Goal: Information Seeking & Learning: Learn about a topic

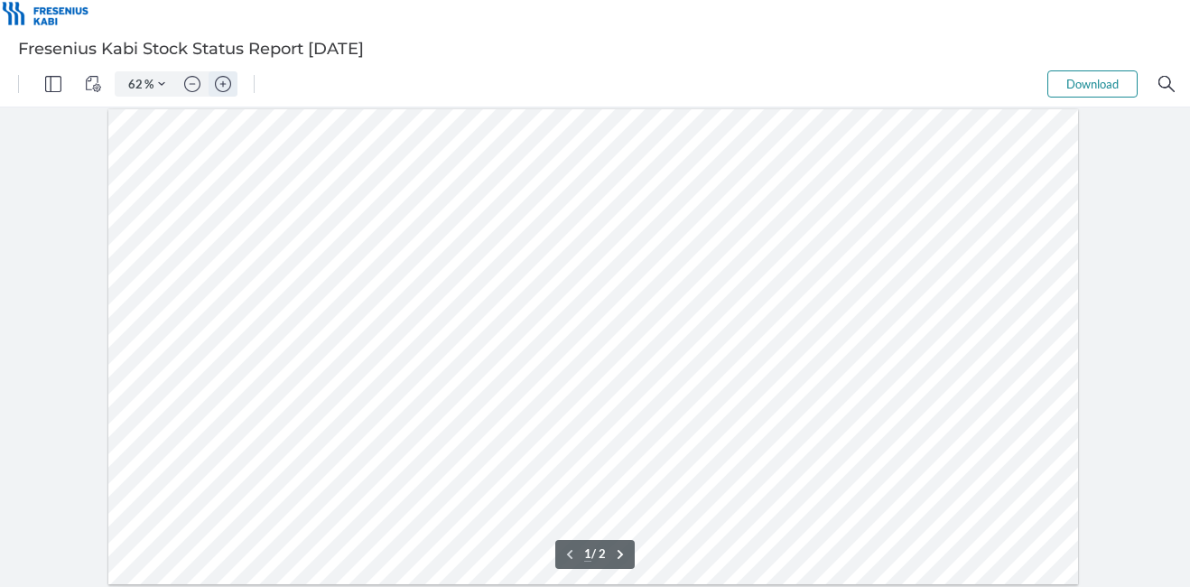
click at [221, 86] on img "Zoom in" at bounding box center [223, 84] width 16 height 16
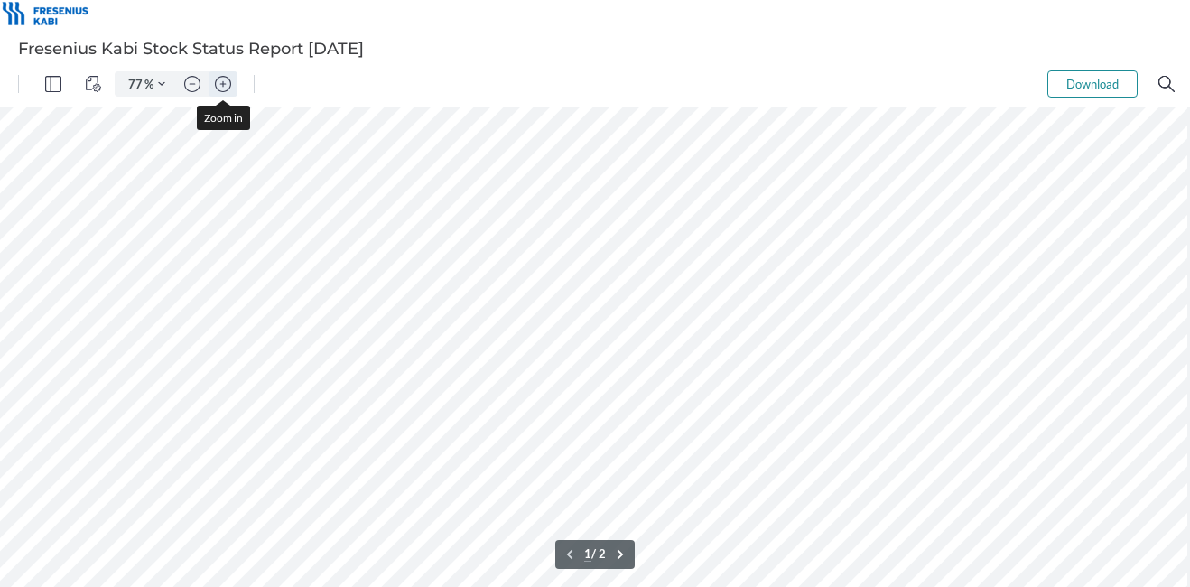
click at [221, 86] on img "Zoom in" at bounding box center [223, 84] width 16 height 16
type input "109"
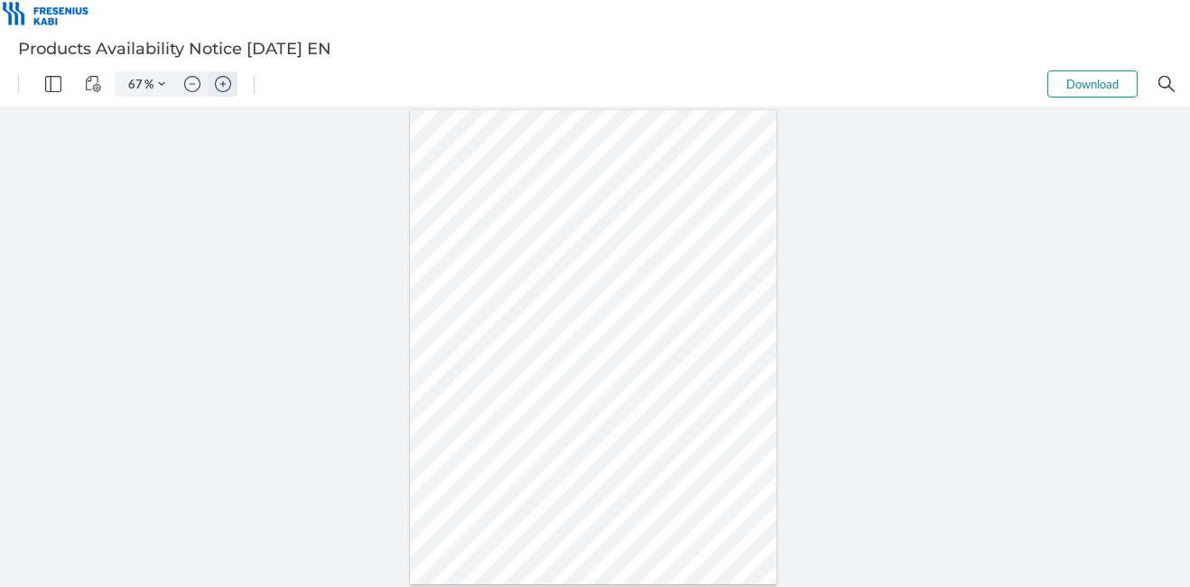
click at [231, 85] on button "Zoom in" at bounding box center [223, 83] width 29 height 25
type input "132"
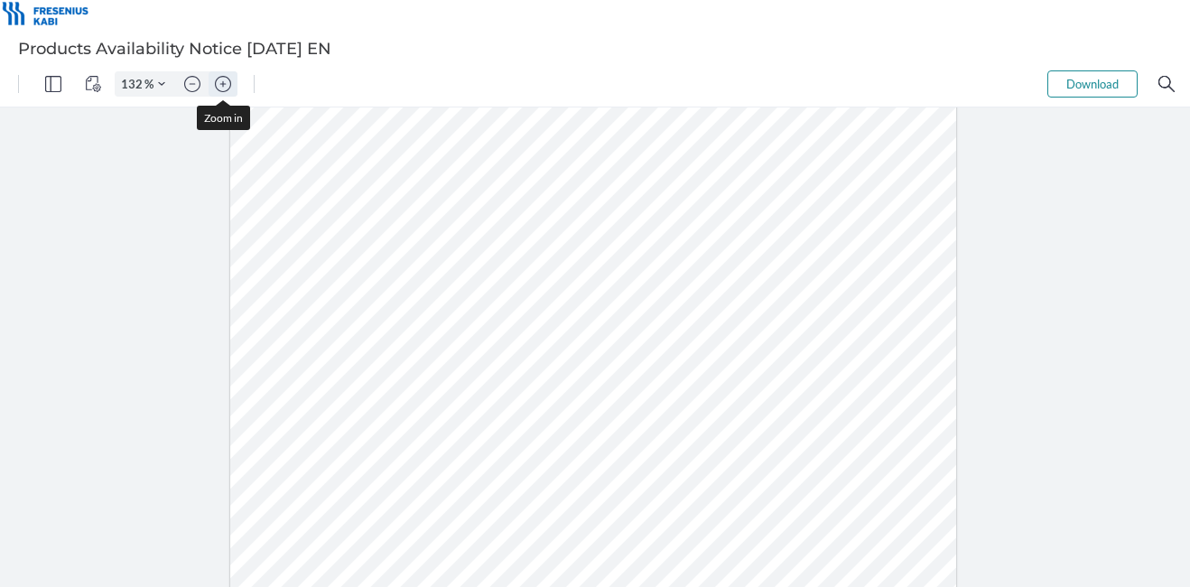
scroll to position [211, 0]
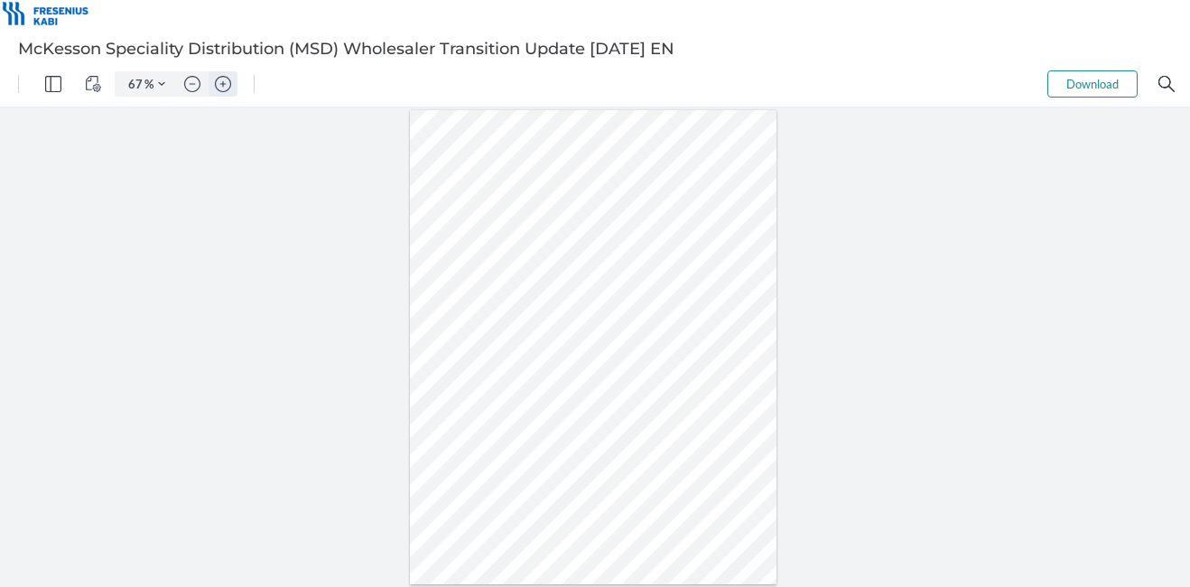
click at [225, 85] on img "Zoom in" at bounding box center [223, 84] width 16 height 16
type input "132"
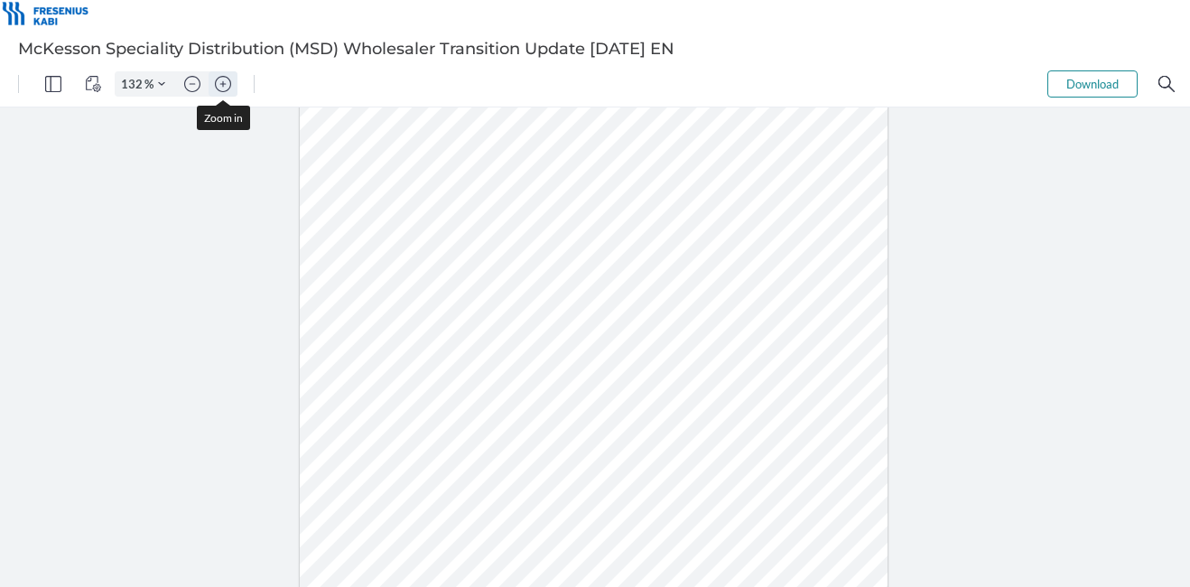
scroll to position [211, 0]
